Goal: Find specific fact: Find specific fact

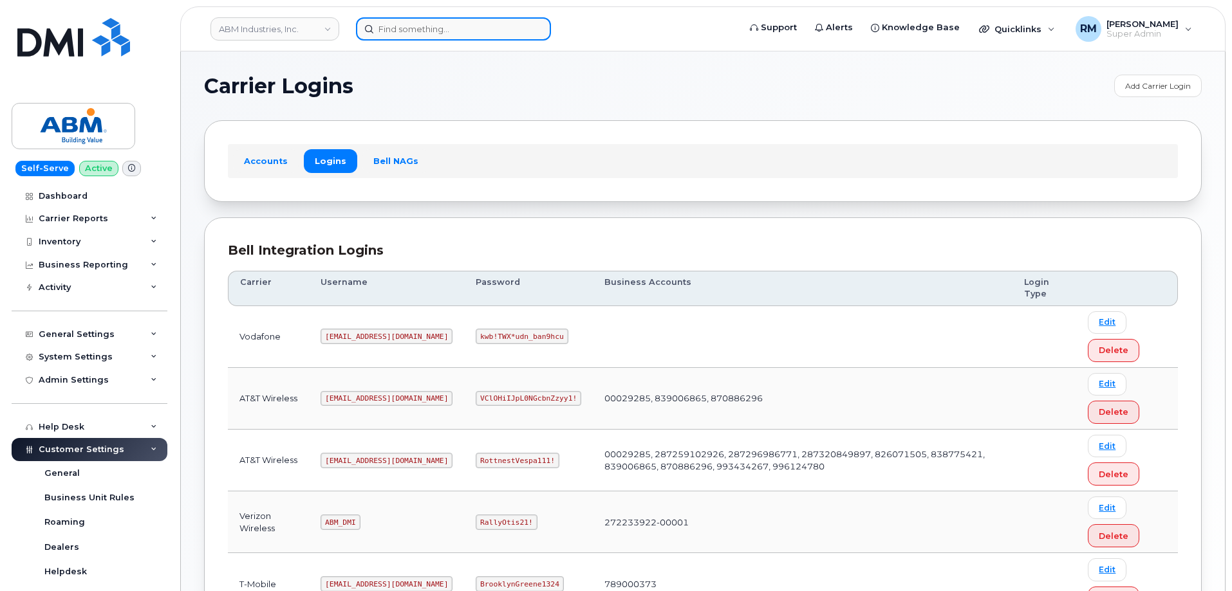
click at [398, 26] on input at bounding box center [453, 28] width 195 height 23
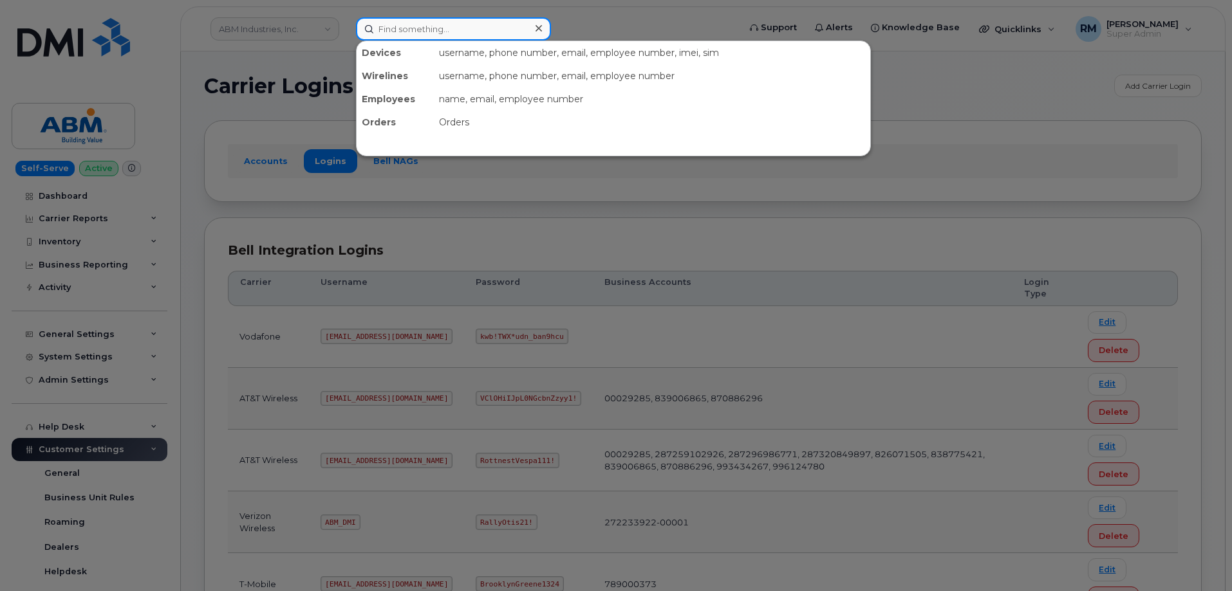
paste input "8132156854"
type input "8132156854"
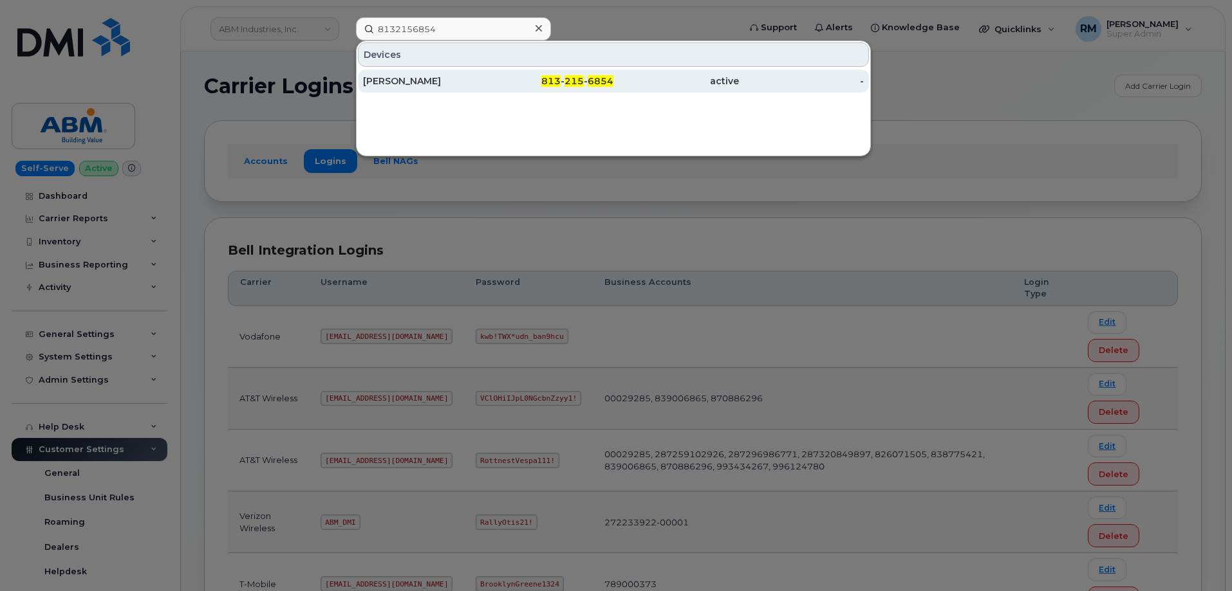
click at [404, 82] on div "[PERSON_NAME]" at bounding box center [426, 81] width 126 height 13
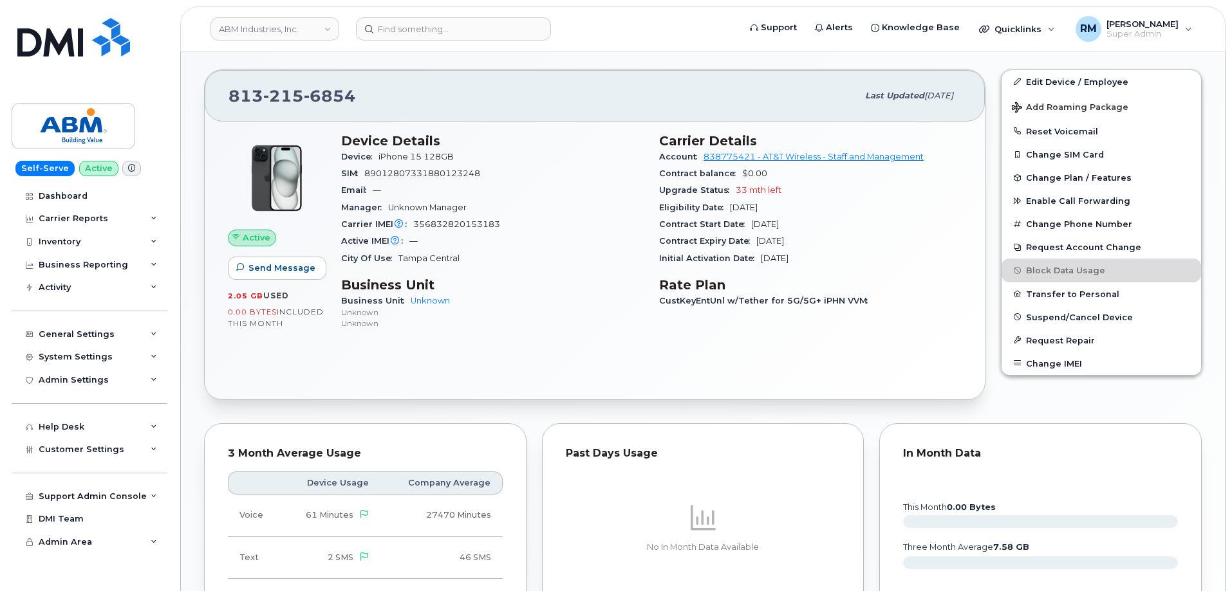
scroll to position [322, 0]
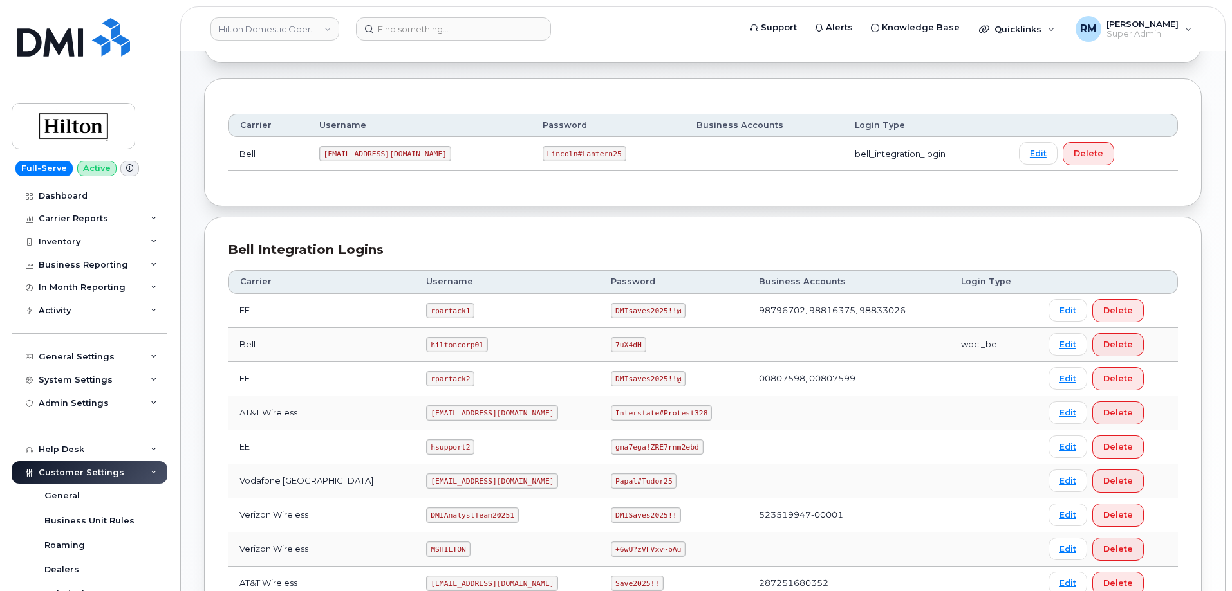
scroll to position [193, 0]
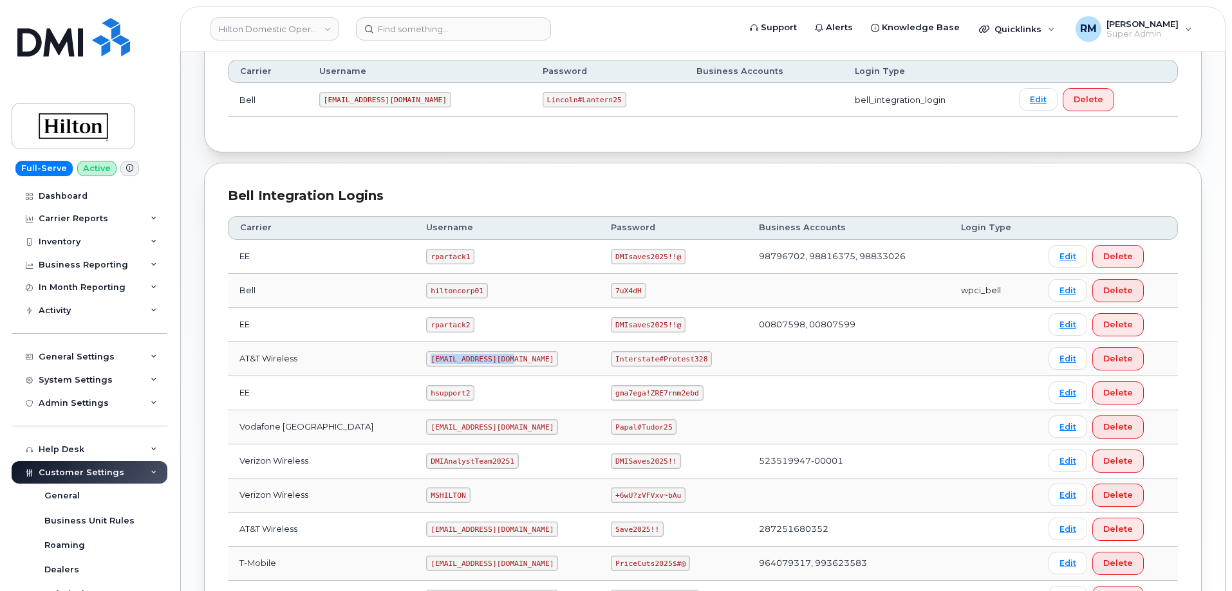
drag, startPoint x: 427, startPoint y: 359, endPoint x: 526, endPoint y: 366, distance: 99.4
click at [526, 366] on td "[EMAIL_ADDRESS][DOMAIN_NAME]" at bounding box center [506, 359] width 185 height 34
copy code "[EMAIL_ADDRESS][DOMAIN_NAME]"
drag, startPoint x: 604, startPoint y: 357, endPoint x: 693, endPoint y: 348, distance: 89.3
click at [691, 351] on td "Interstate#Protest328" at bounding box center [673, 359] width 148 height 34
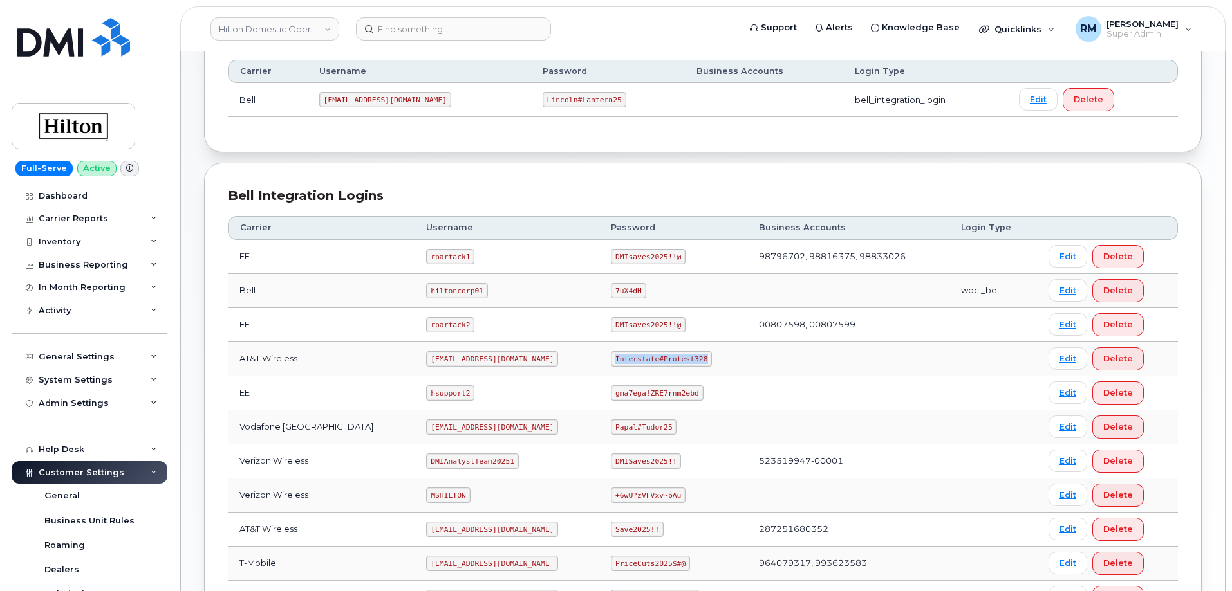
drag, startPoint x: 601, startPoint y: 359, endPoint x: 692, endPoint y: 361, distance: 90.8
click at [692, 361] on td "Interstate#Protest328" at bounding box center [673, 359] width 148 height 34
copy code "Interstate#Protest328"
